Goal: Browse casually

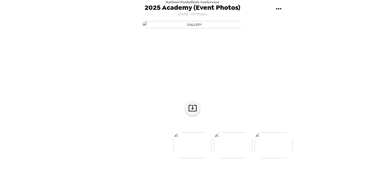
click at [188, 28] on img "button" at bounding box center [192, 24] width 100 height 7
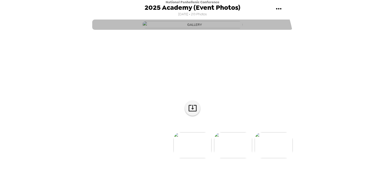
click at [172, 28] on img "button" at bounding box center [192, 24] width 100 height 7
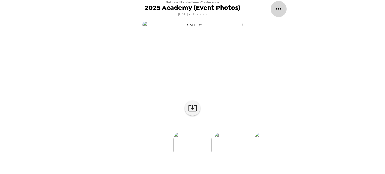
click at [278, 6] on icon "gallery menu" at bounding box center [279, 9] width 8 height 8
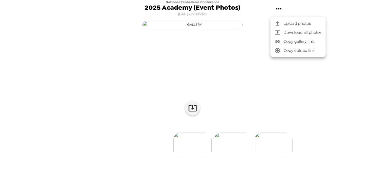
click at [250, 108] on div at bounding box center [192, 87] width 385 height 174
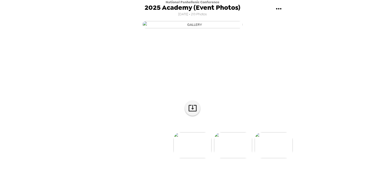
scroll to position [37, 0]
click at [195, 148] on img at bounding box center [193, 145] width 38 height 26
click at [195, 143] on img at bounding box center [193, 130] width 38 height 26
click at [199, 28] on img "button" at bounding box center [192, 24] width 100 height 7
click at [191, 113] on icon at bounding box center [192, 108] width 9 height 9
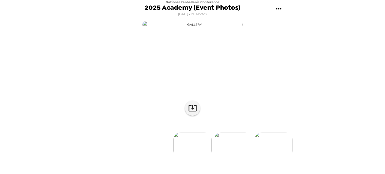
click at [336, 52] on div "National Panhellenic Conference 2025 Academy (Event Photos) [DATE] • 213 Photos…" at bounding box center [192, 87] width 385 height 174
click at [324, 112] on div "National Panhellenic Conference 2025 Academy (Event Photos) [DATE] • 213 Photos…" at bounding box center [192, 87] width 385 height 174
